Goal: Information Seeking & Learning: Learn about a topic

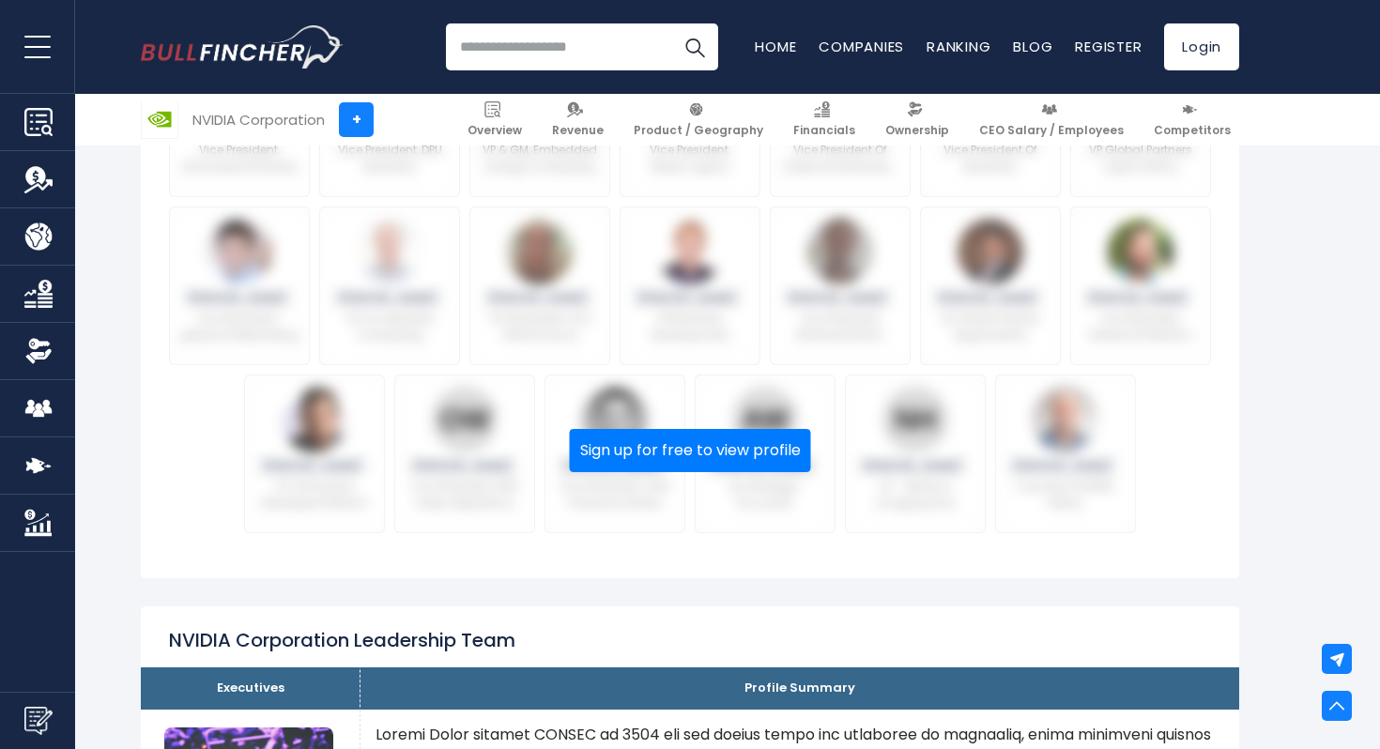
scroll to position [1364, 0]
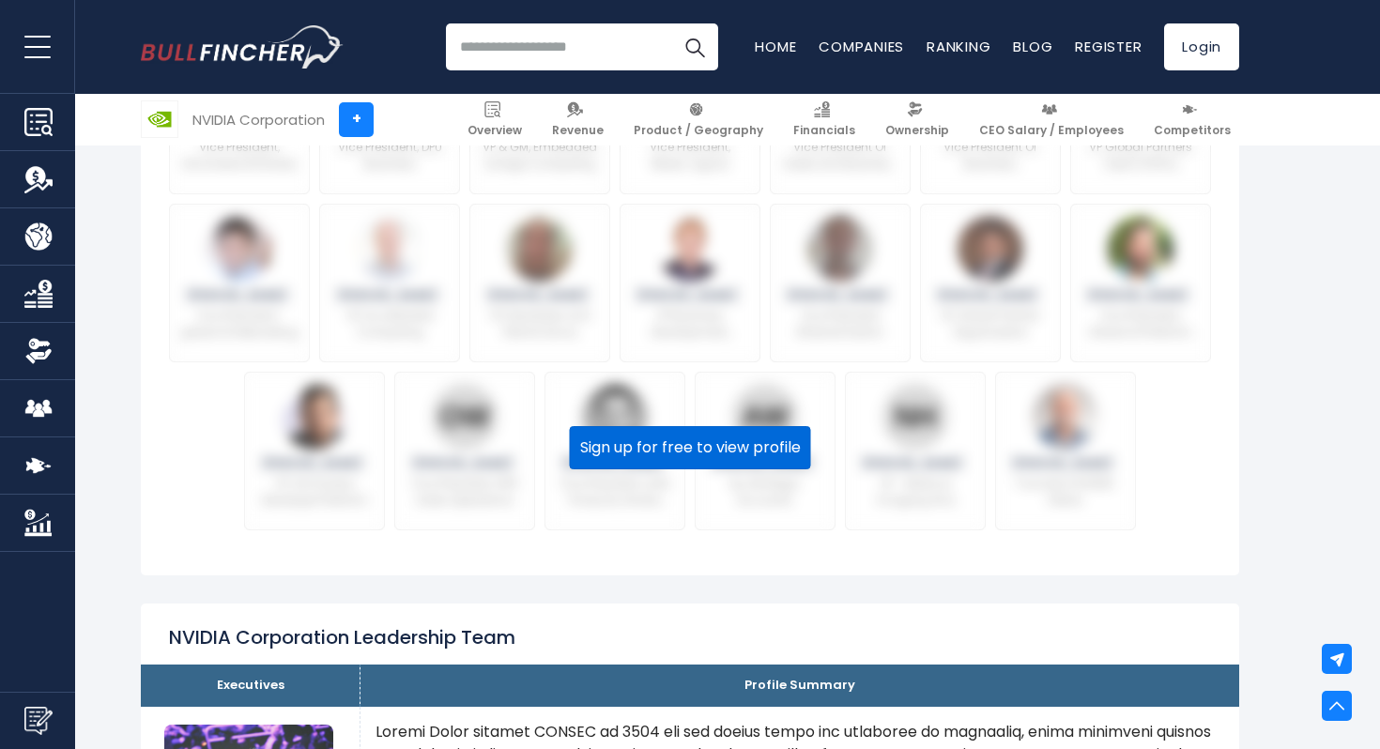
click at [710, 426] on button "Sign up for free to view profile" at bounding box center [690, 447] width 241 height 43
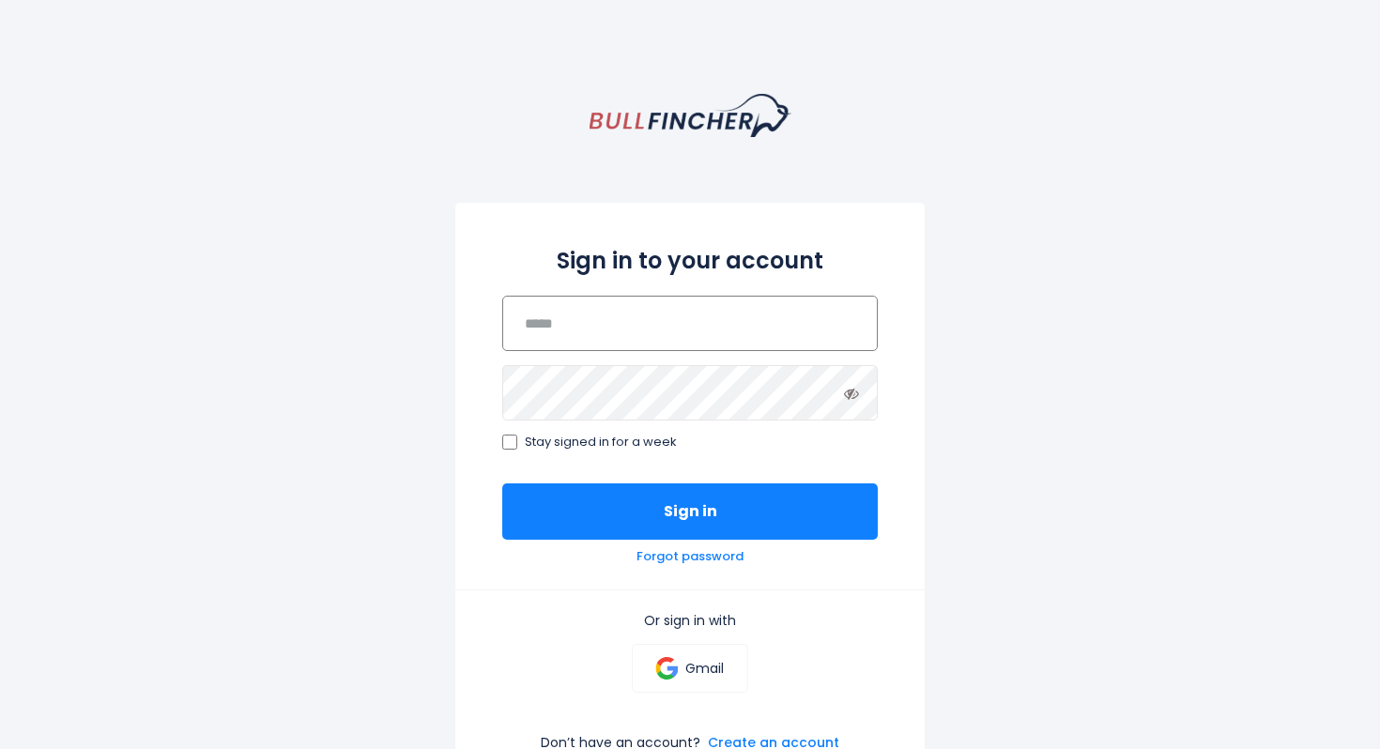
type input "**********"
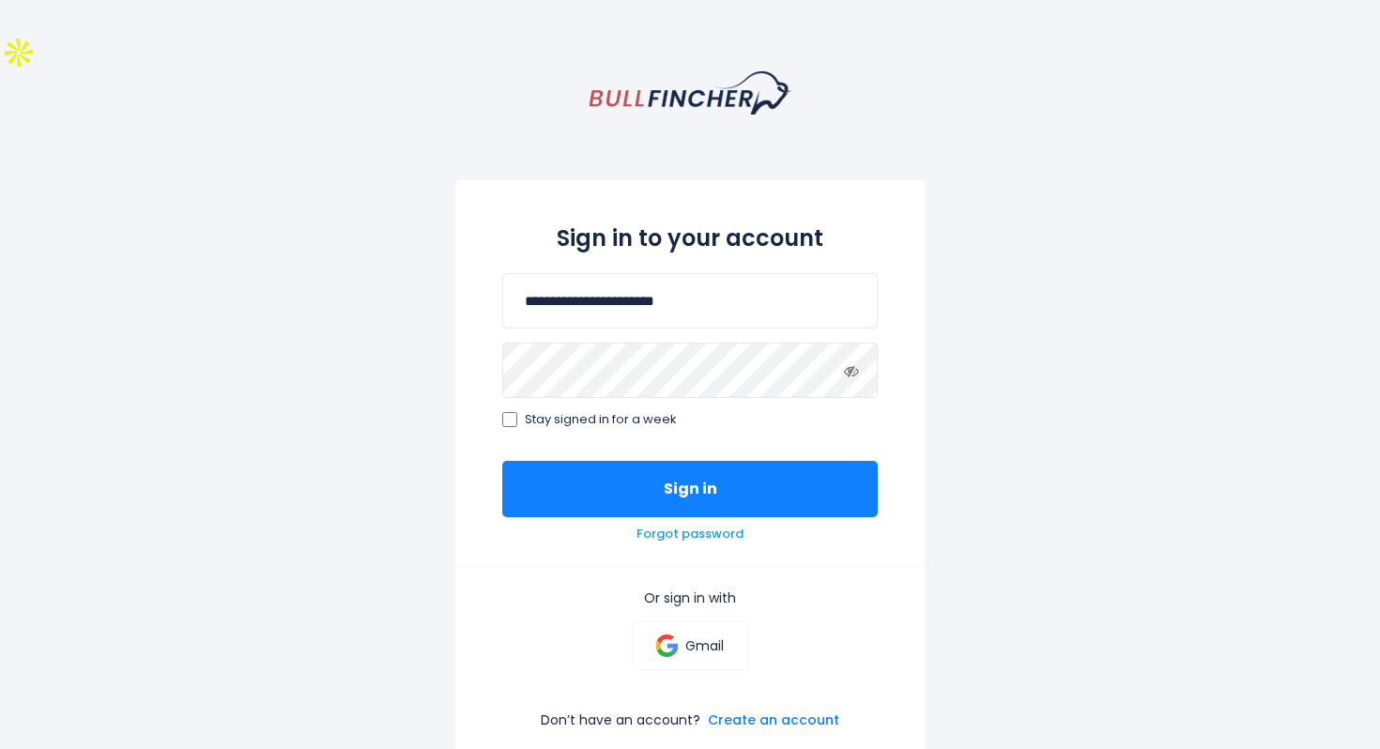
scroll to position [94, 0]
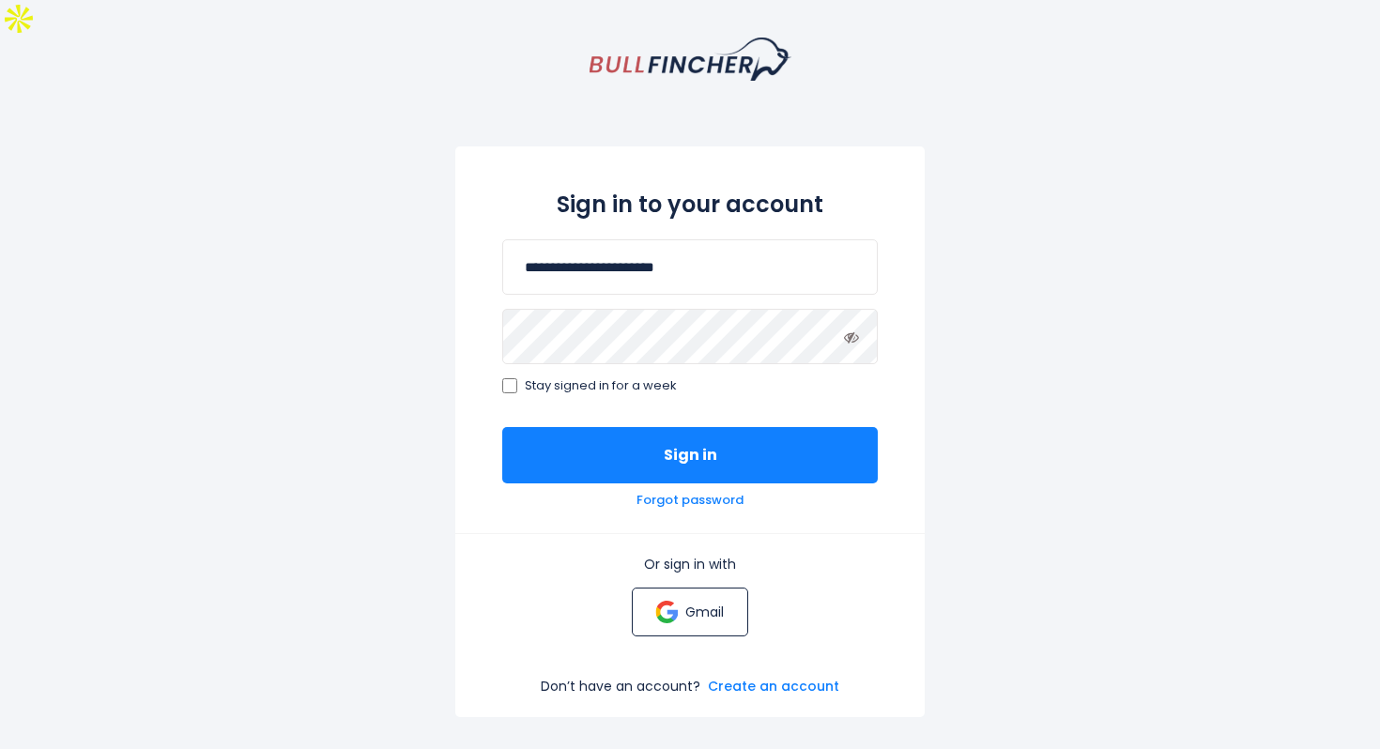
click at [708, 604] on p "Gmail" at bounding box center [704, 612] width 38 height 17
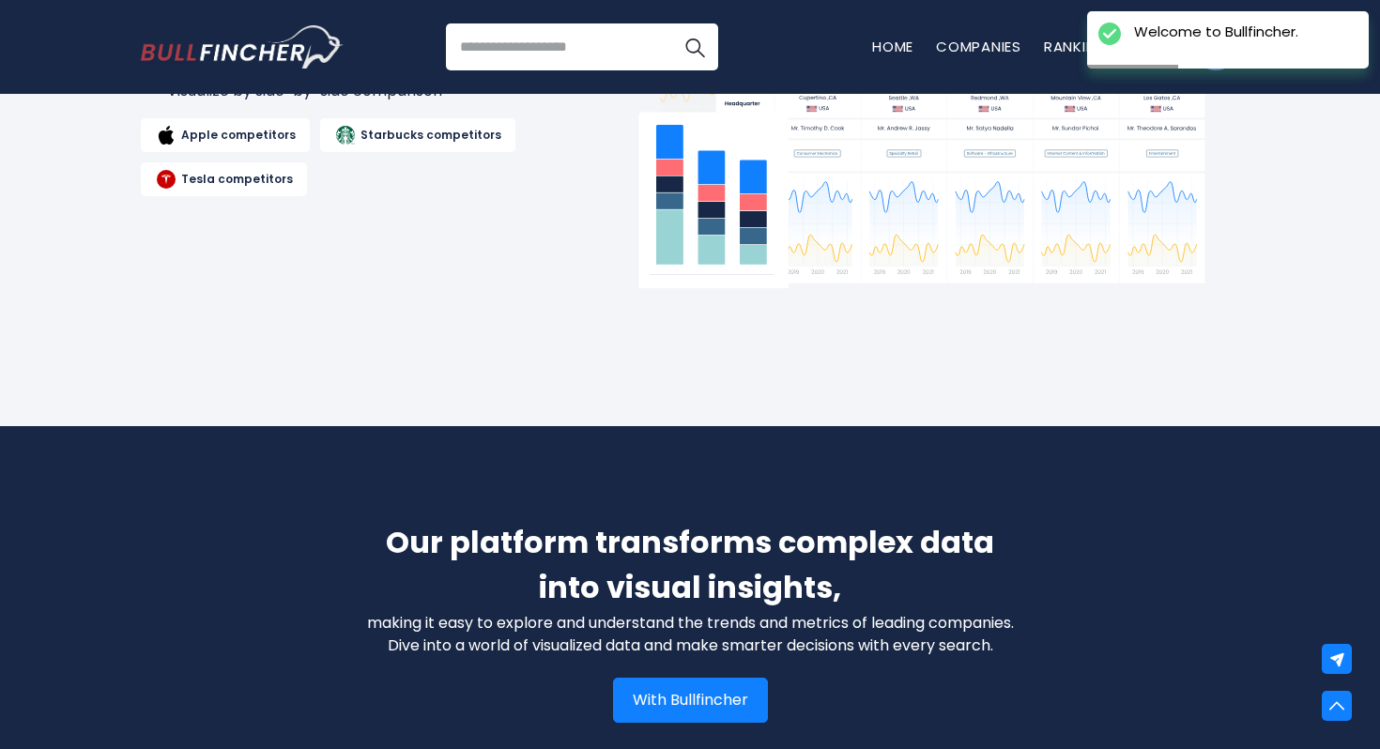
scroll to position [2374, 0]
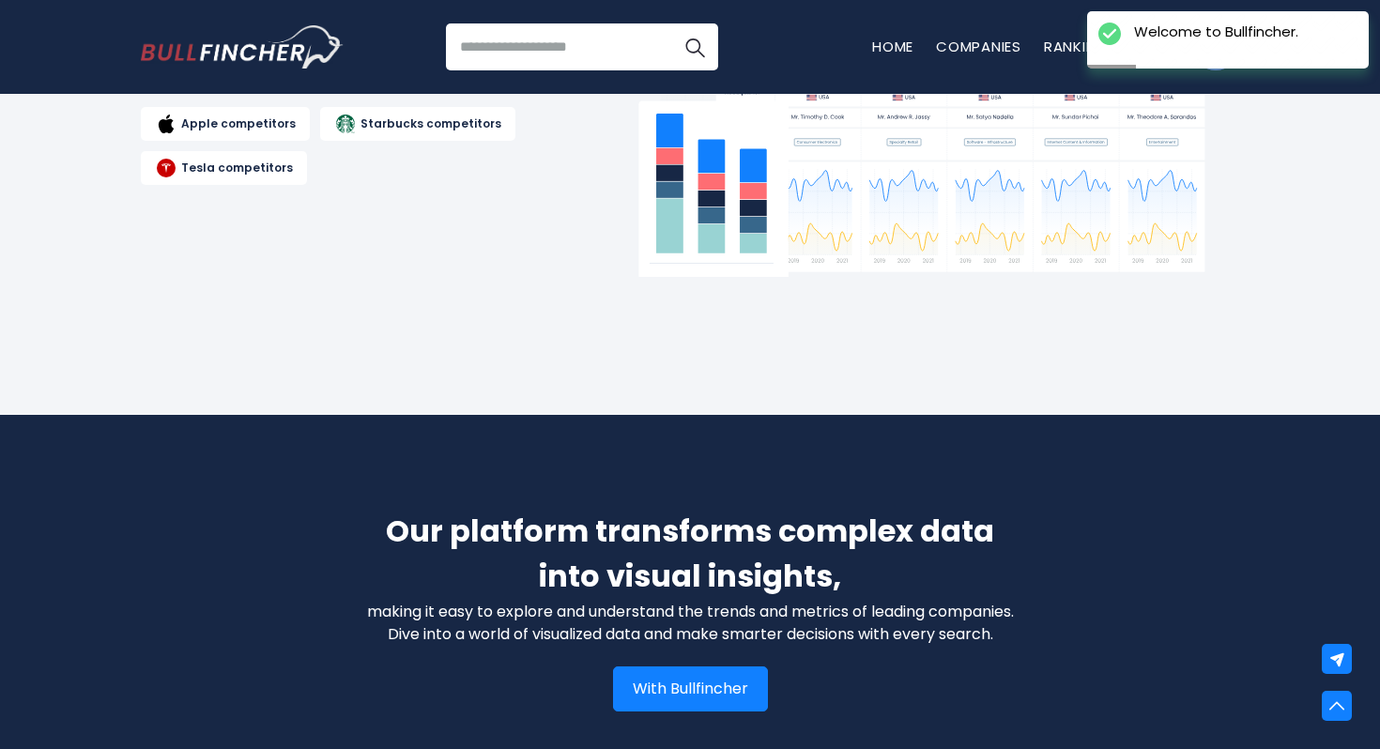
click at [602, 46] on input "search" at bounding box center [582, 46] width 272 height 47
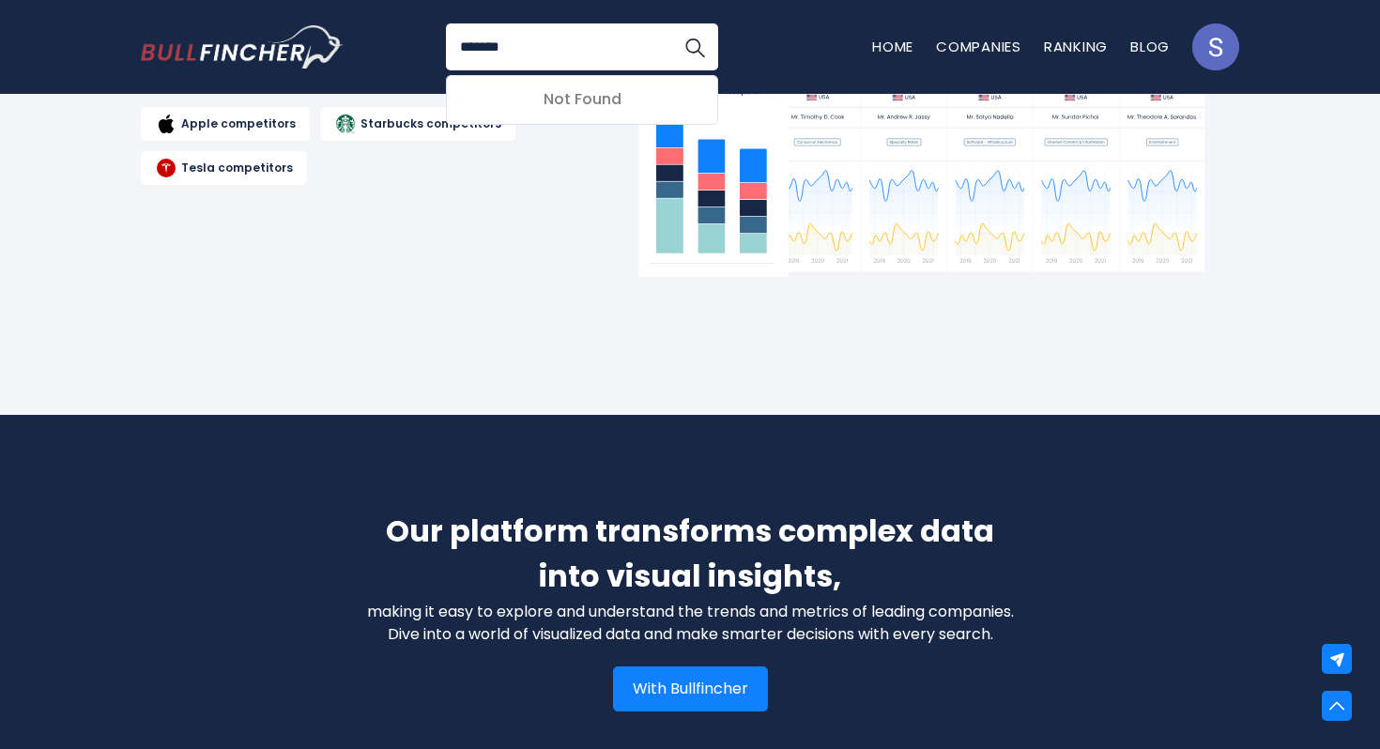
type input "******"
click at [671, 23] on button "Search" at bounding box center [694, 46] width 47 height 47
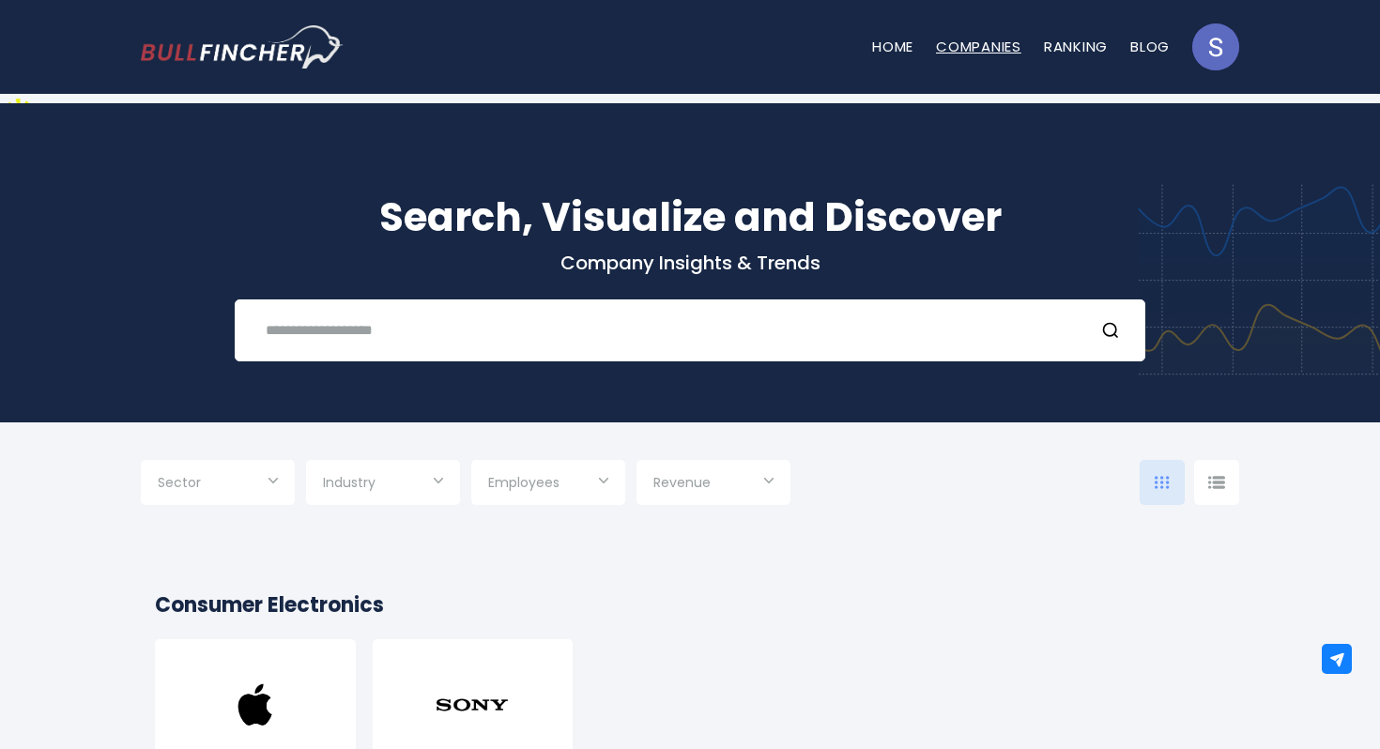
click at [977, 38] on link "Companies" at bounding box center [978, 47] width 85 height 20
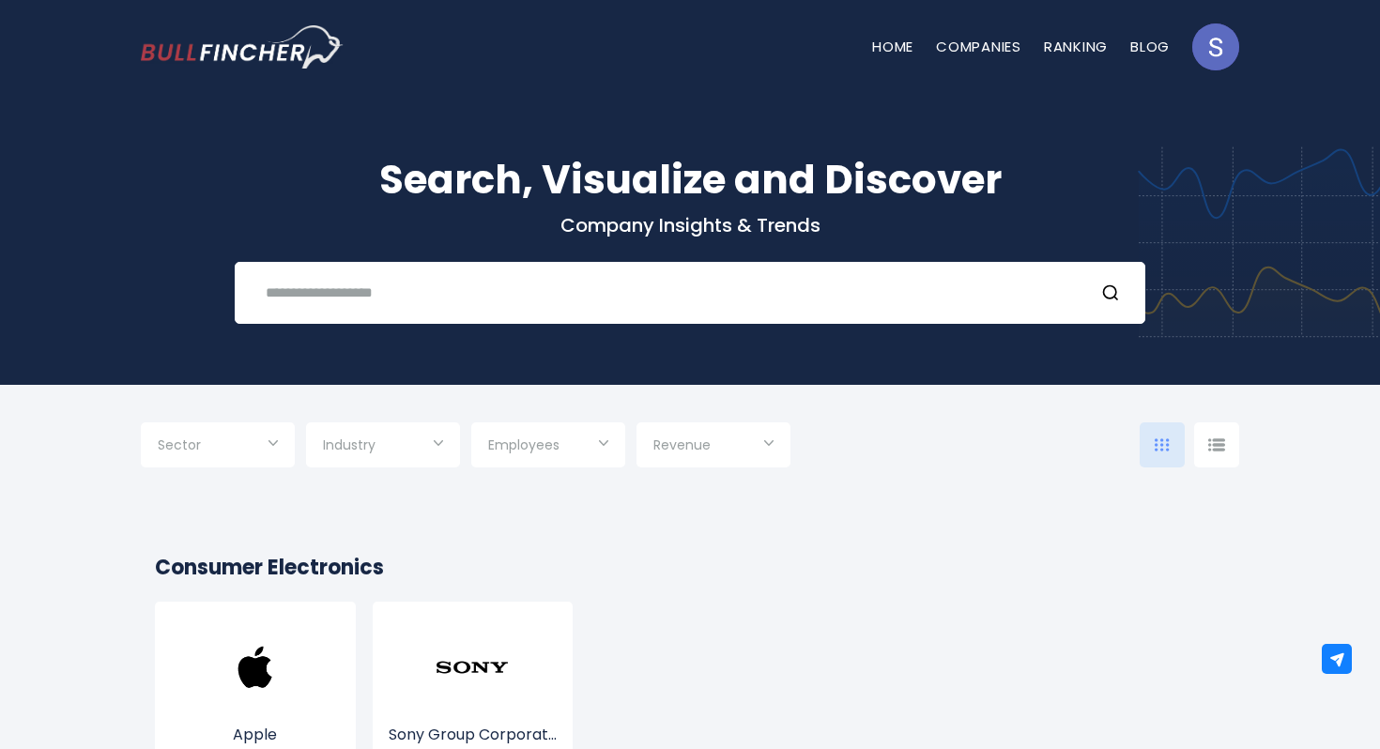
scroll to position [67, 0]
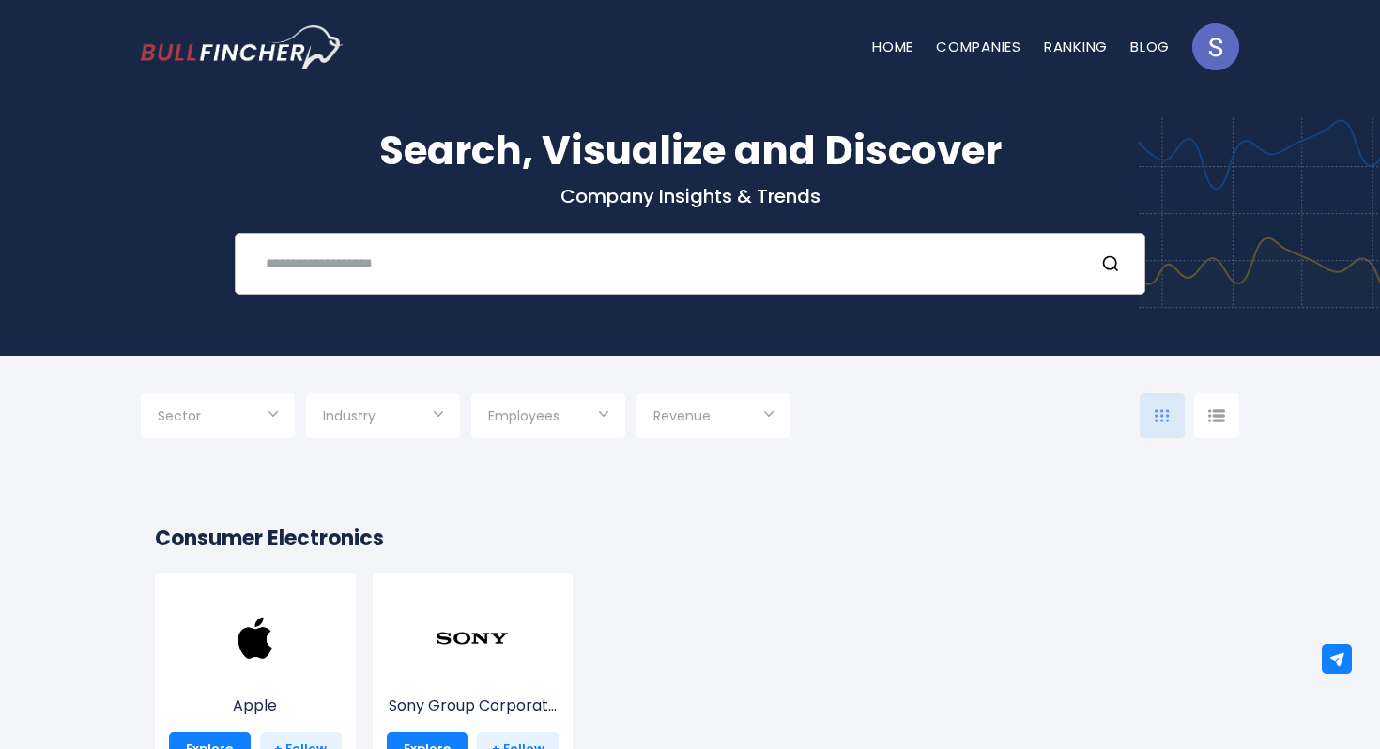
click at [490, 245] on div "Recent searches NVIDIA Corporation Trending searches Apple Overview" at bounding box center [690, 264] width 910 height 62
click at [452, 248] on div "Recent searches NVIDIA Corporation Trending searches Apple Overview" at bounding box center [690, 264] width 910 height 62
click at [390, 193] on div "Search, Visualize and Discover Company Insights & Trends Recent searches NVIDIA…" at bounding box center [690, 208] width 1126 height 174
click at [365, 246] on input "text" at bounding box center [666, 263] width 824 height 35
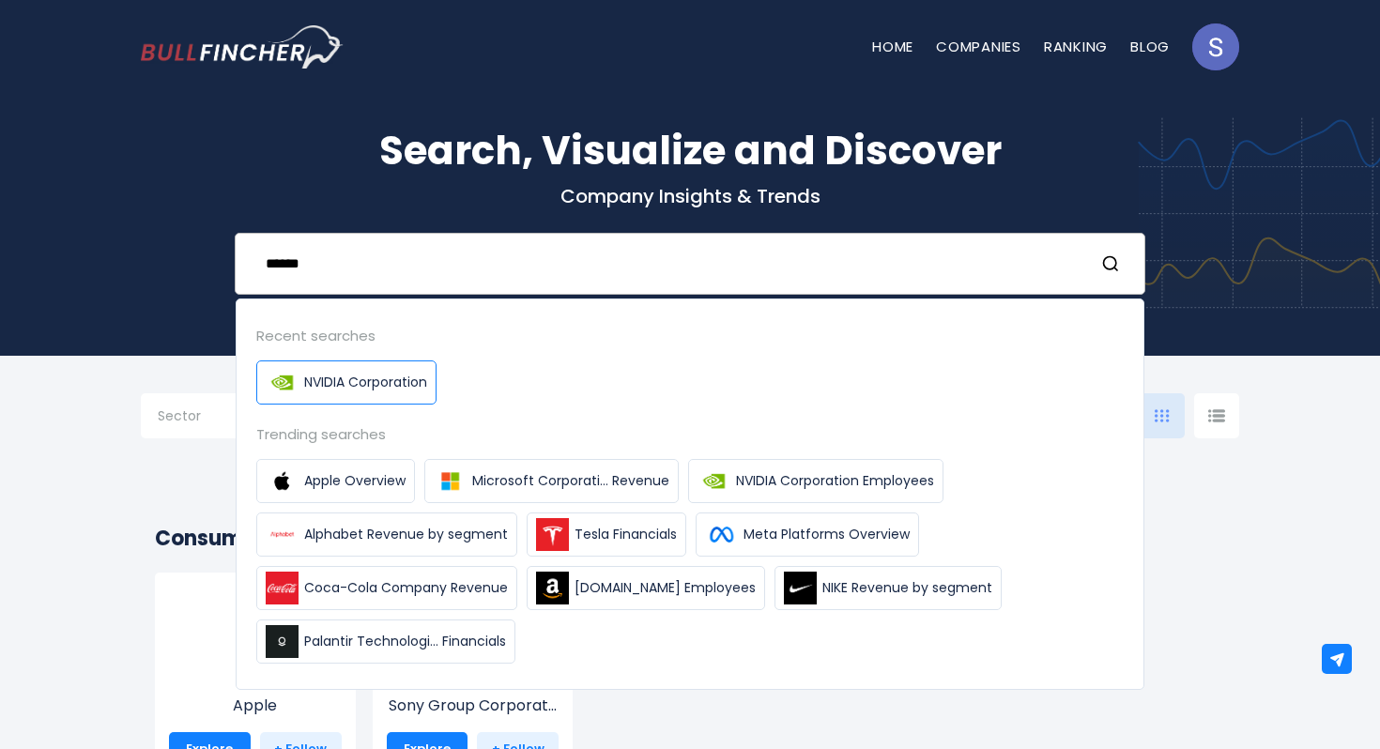
type input "******"
click at [352, 360] on link "NVIDIA Corporation" at bounding box center [346, 382] width 180 height 44
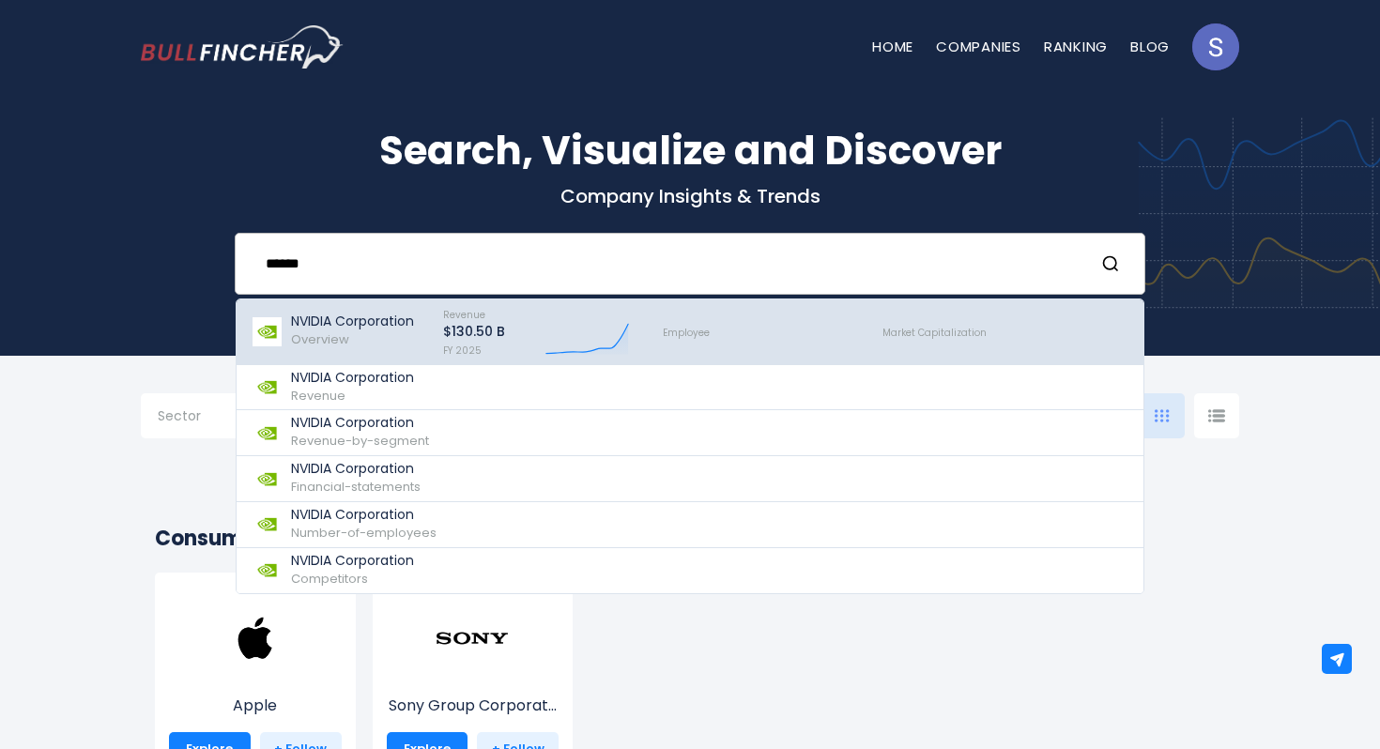
click at [364, 313] on p "NVIDIA Corporation" at bounding box center [352, 321] width 123 height 16
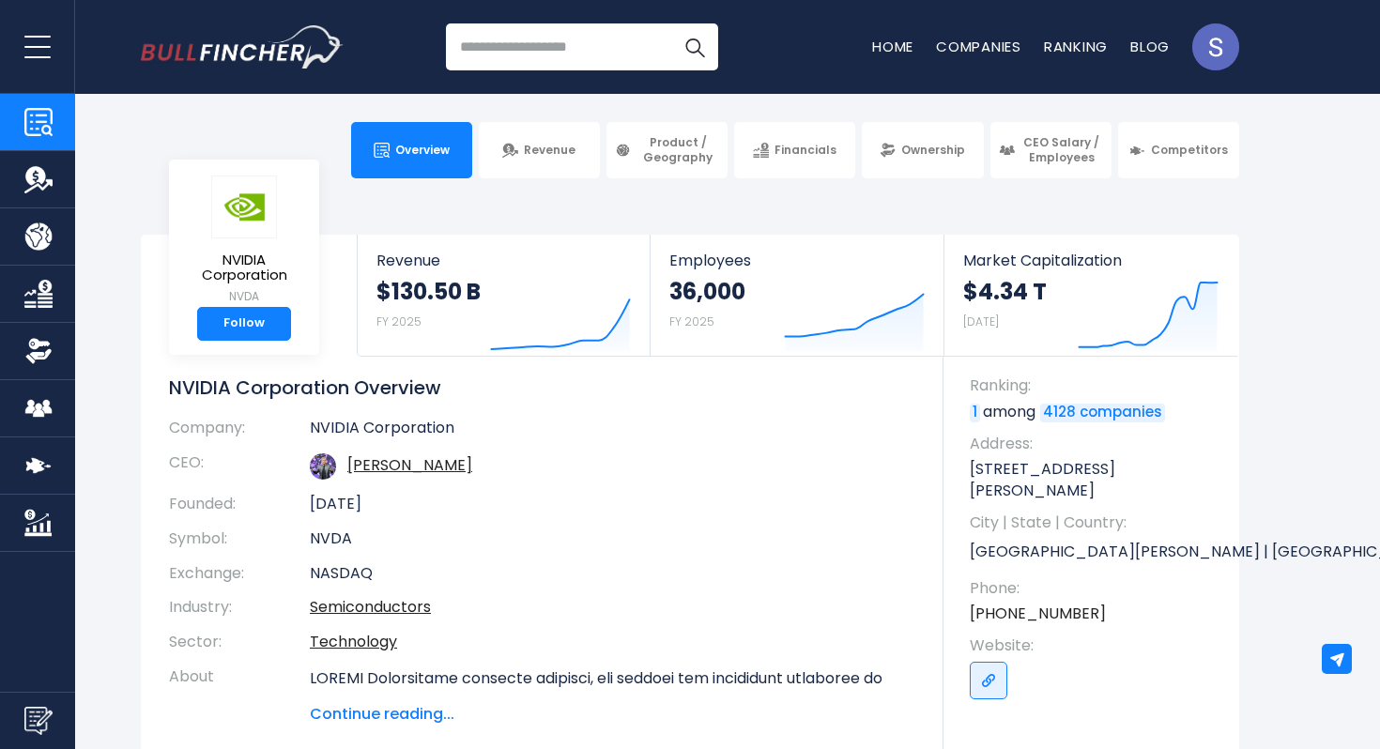
click at [29, 400] on img "Company Employees" at bounding box center [38, 408] width 28 height 28
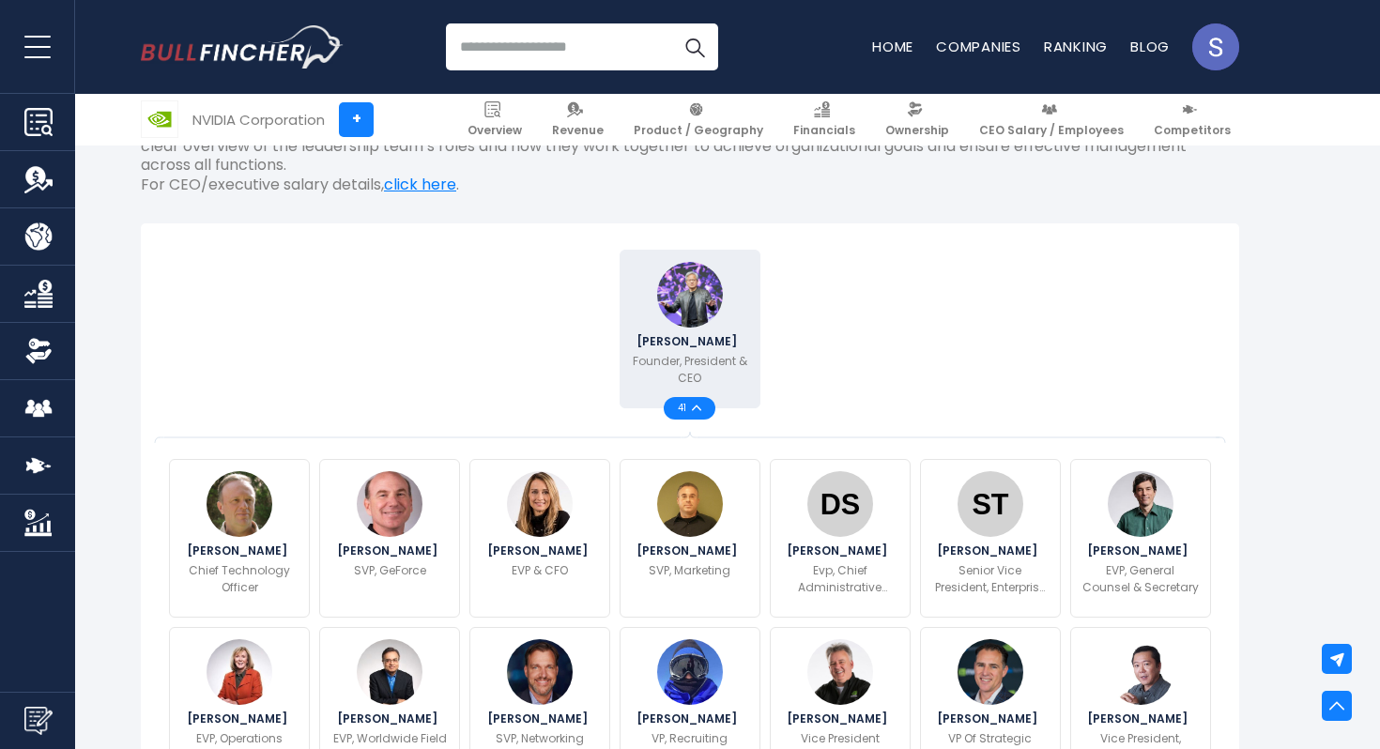
scroll to position [431, 0]
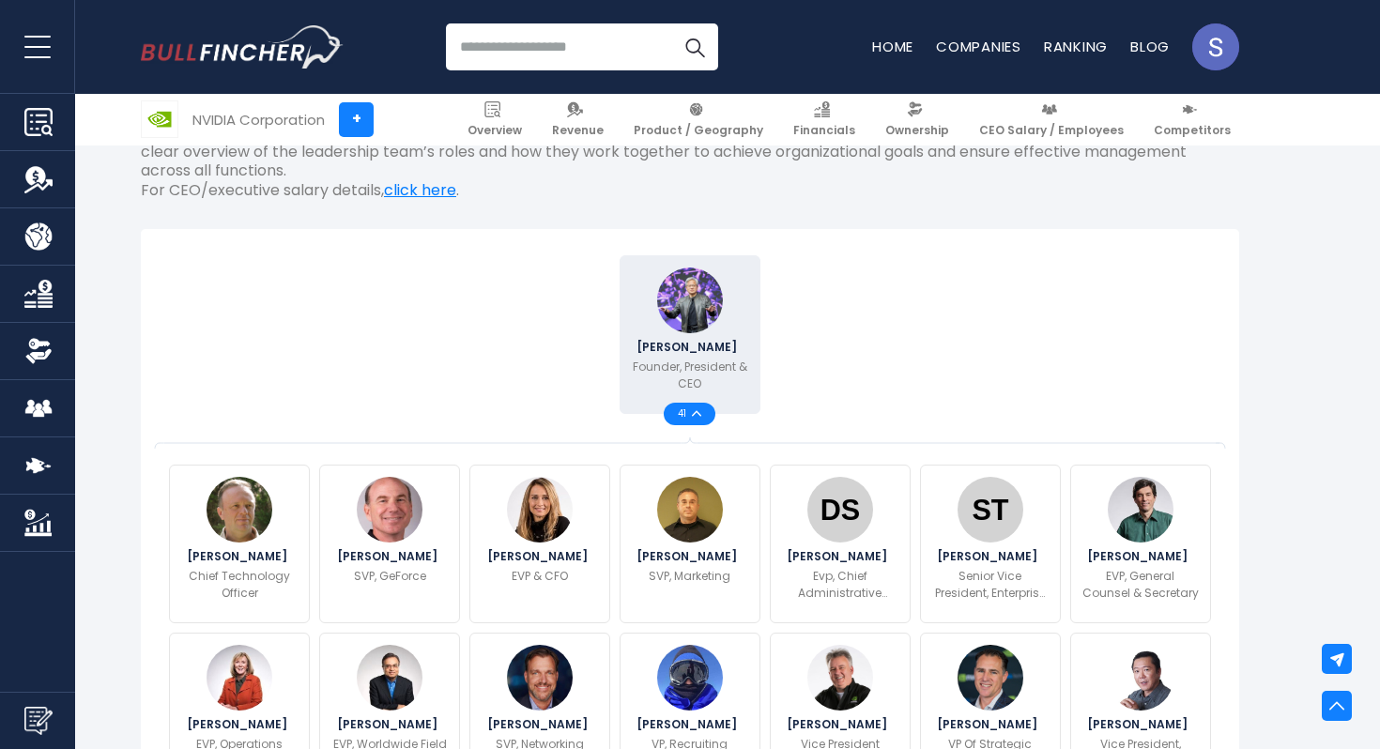
click at [700, 410] on img at bounding box center [696, 413] width 9 height 7
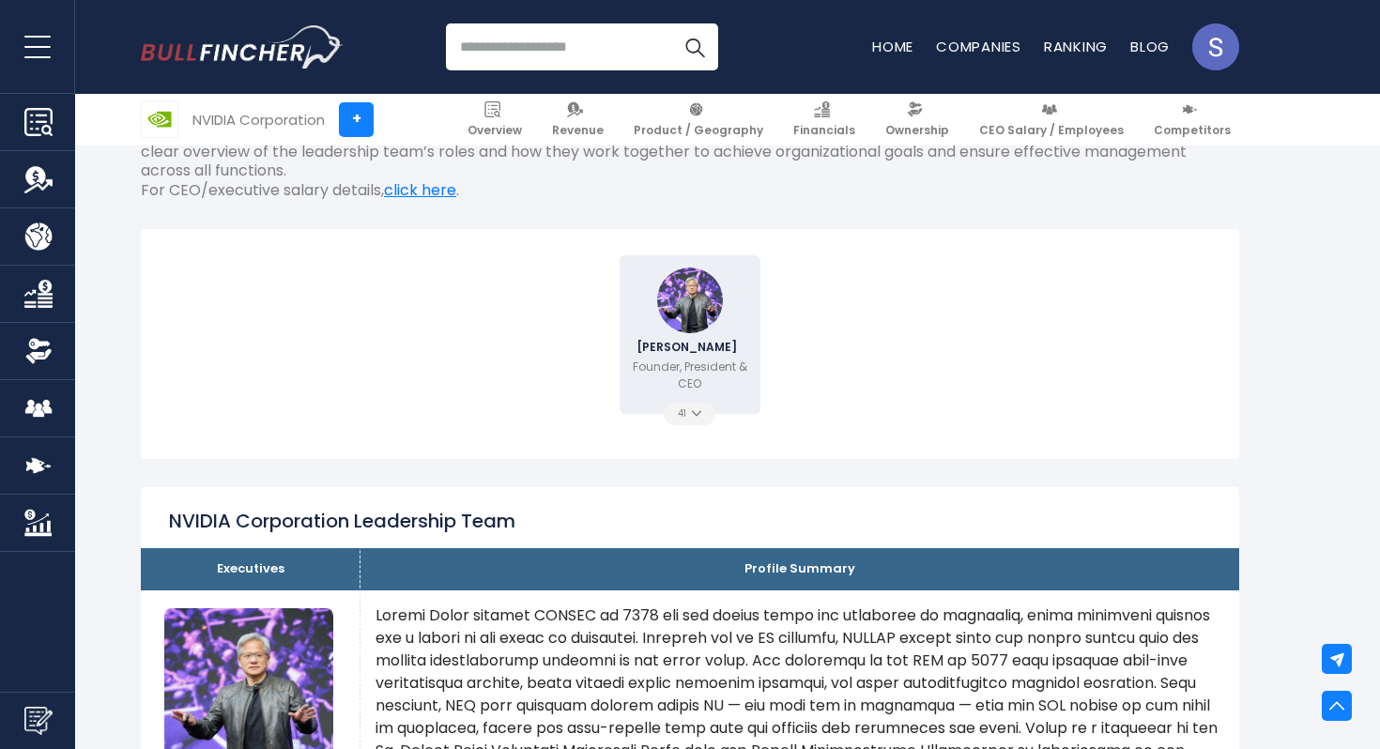
click at [700, 410] on img at bounding box center [696, 413] width 9 height 7
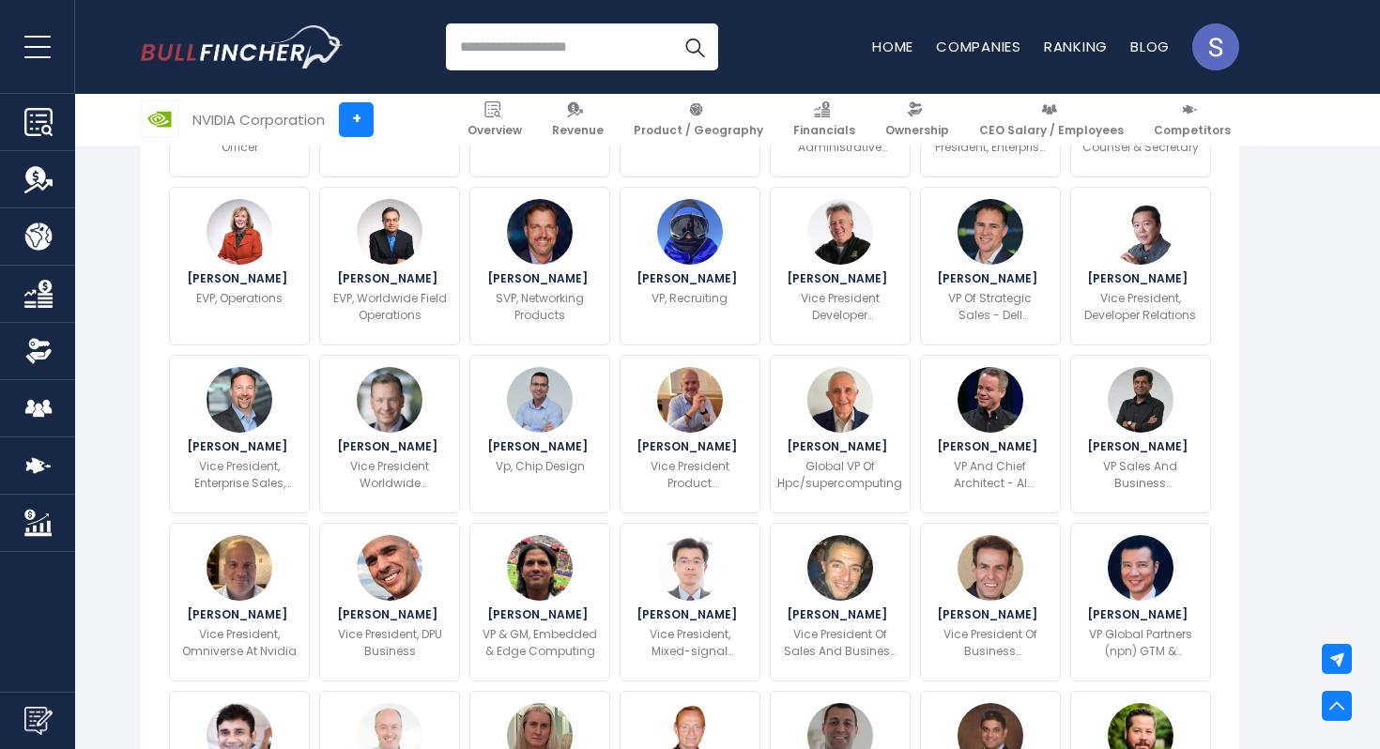
scroll to position [0, 0]
